Goal: Find contact information: Find contact information

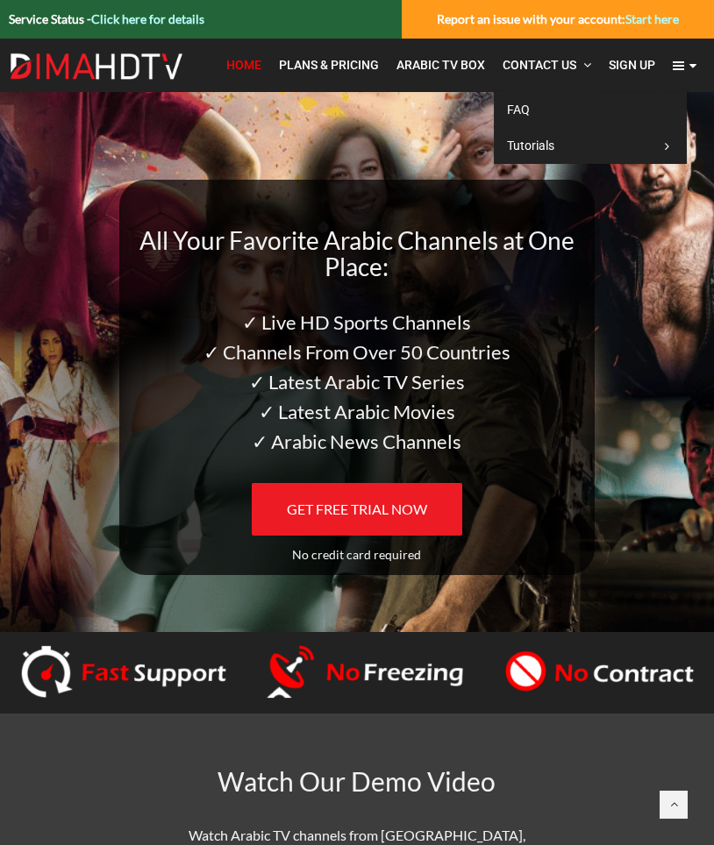
click at [528, 64] on span "Contact Us" at bounding box center [540, 65] width 74 height 14
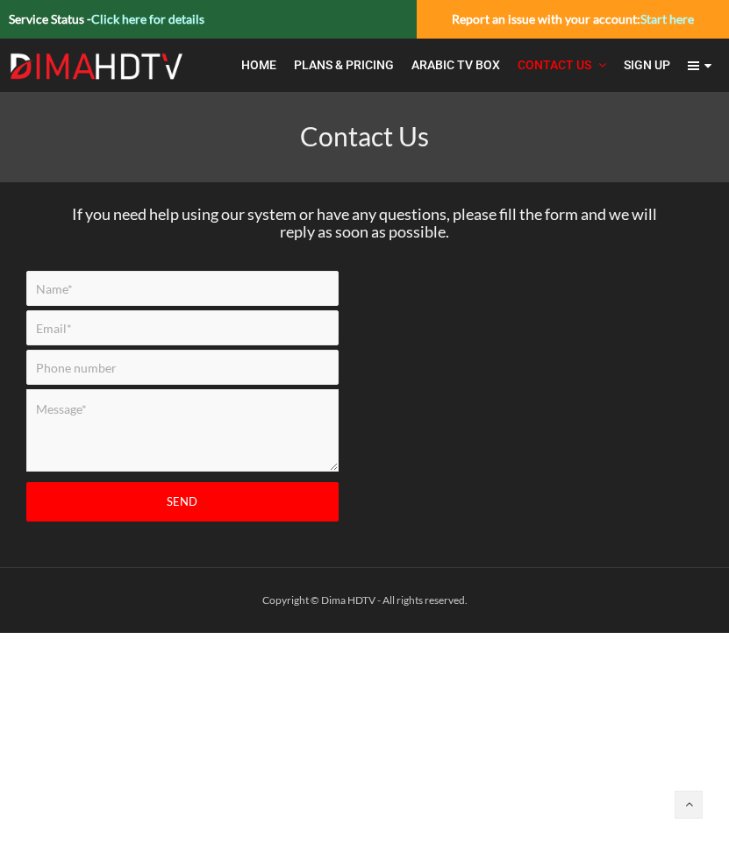
click at [125, 65] on img at bounding box center [96, 67] width 175 height 28
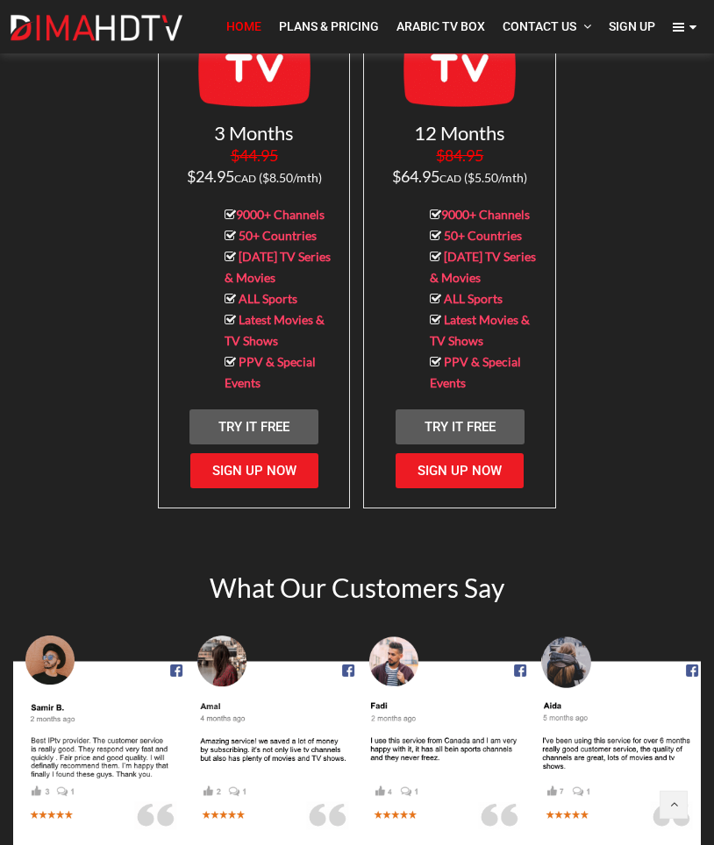
scroll to position [1919, 0]
